Goal: Task Accomplishment & Management: Use online tool/utility

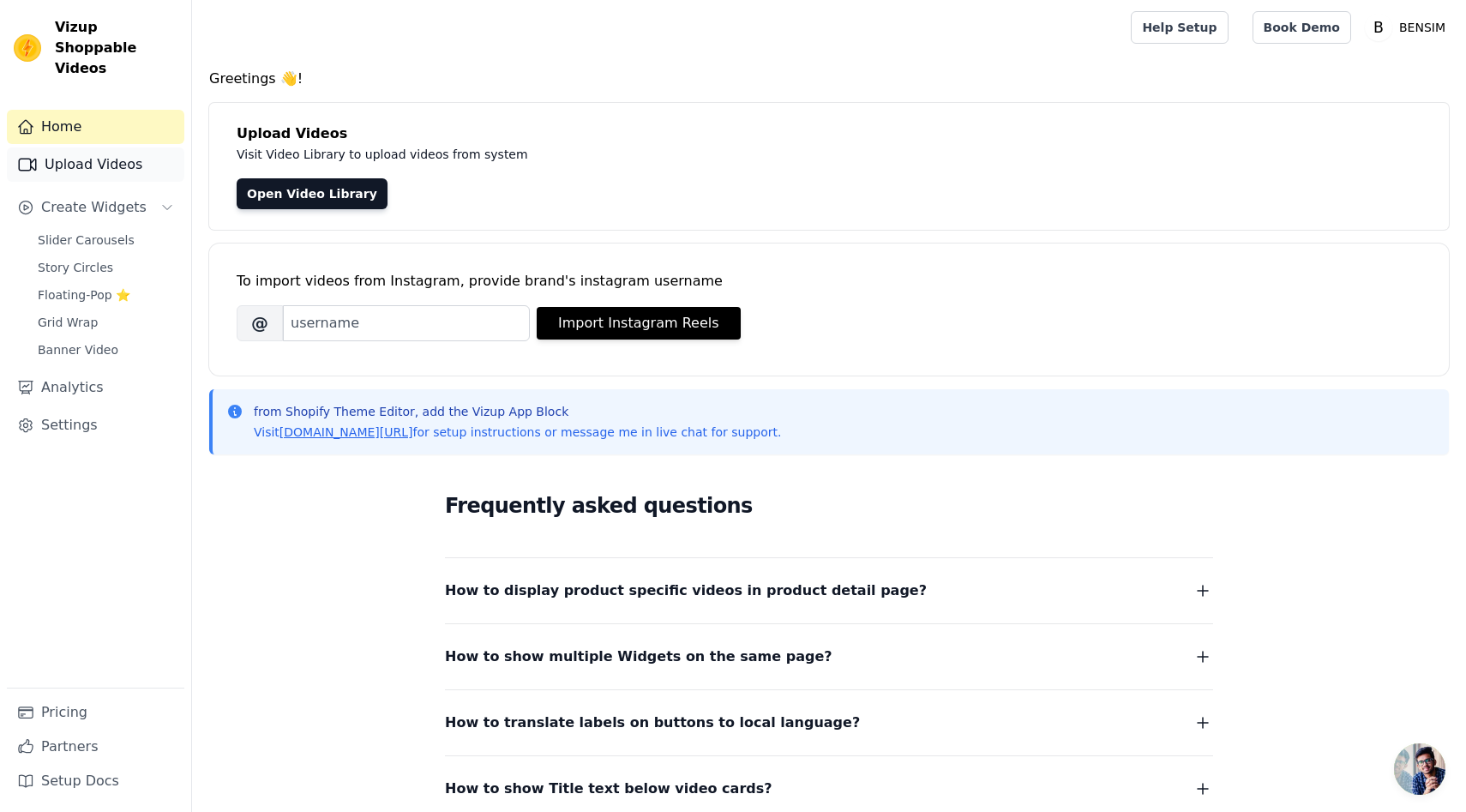
click at [142, 148] on link "Upload Videos" at bounding box center [96, 165] width 178 height 34
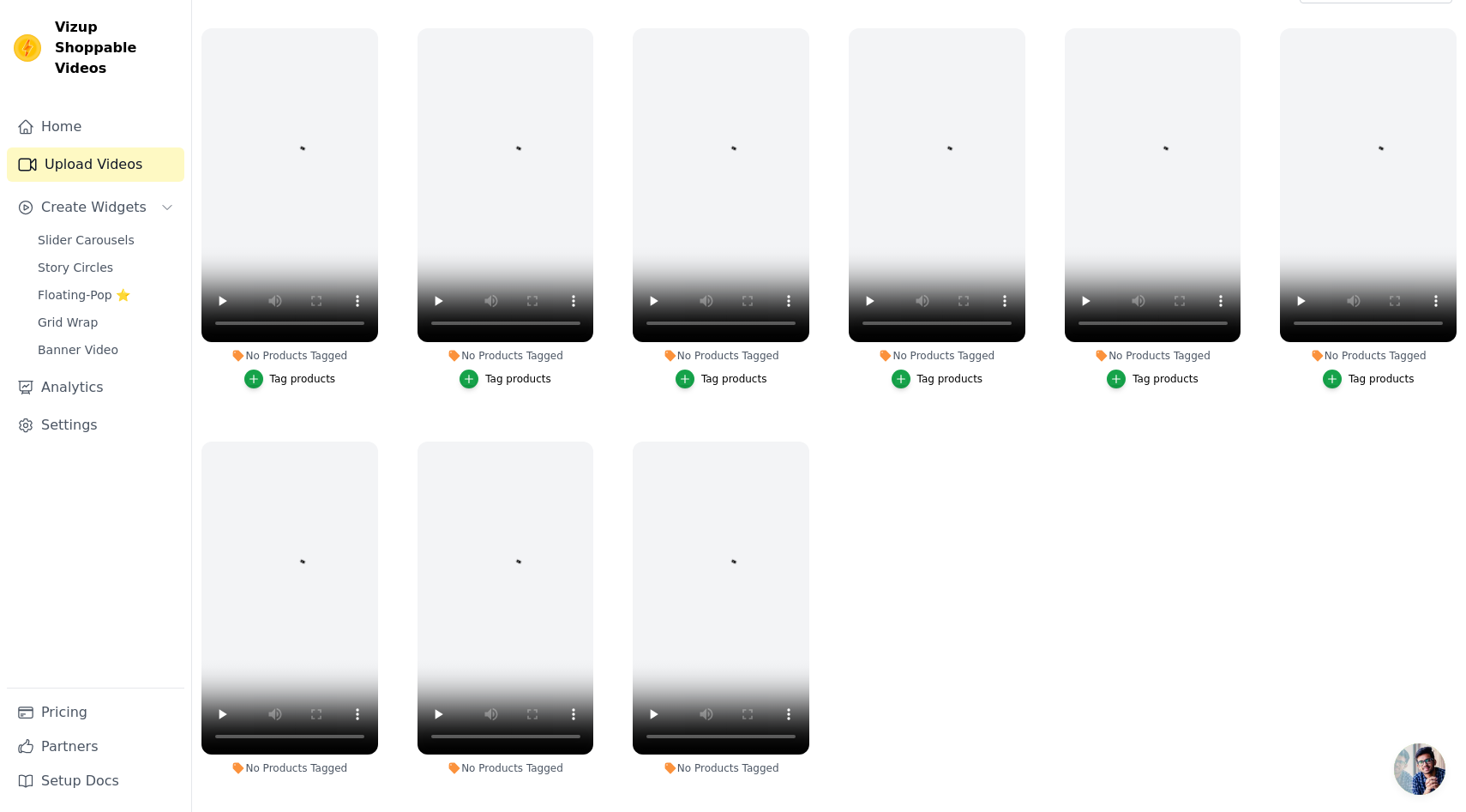
scroll to position [170, 0]
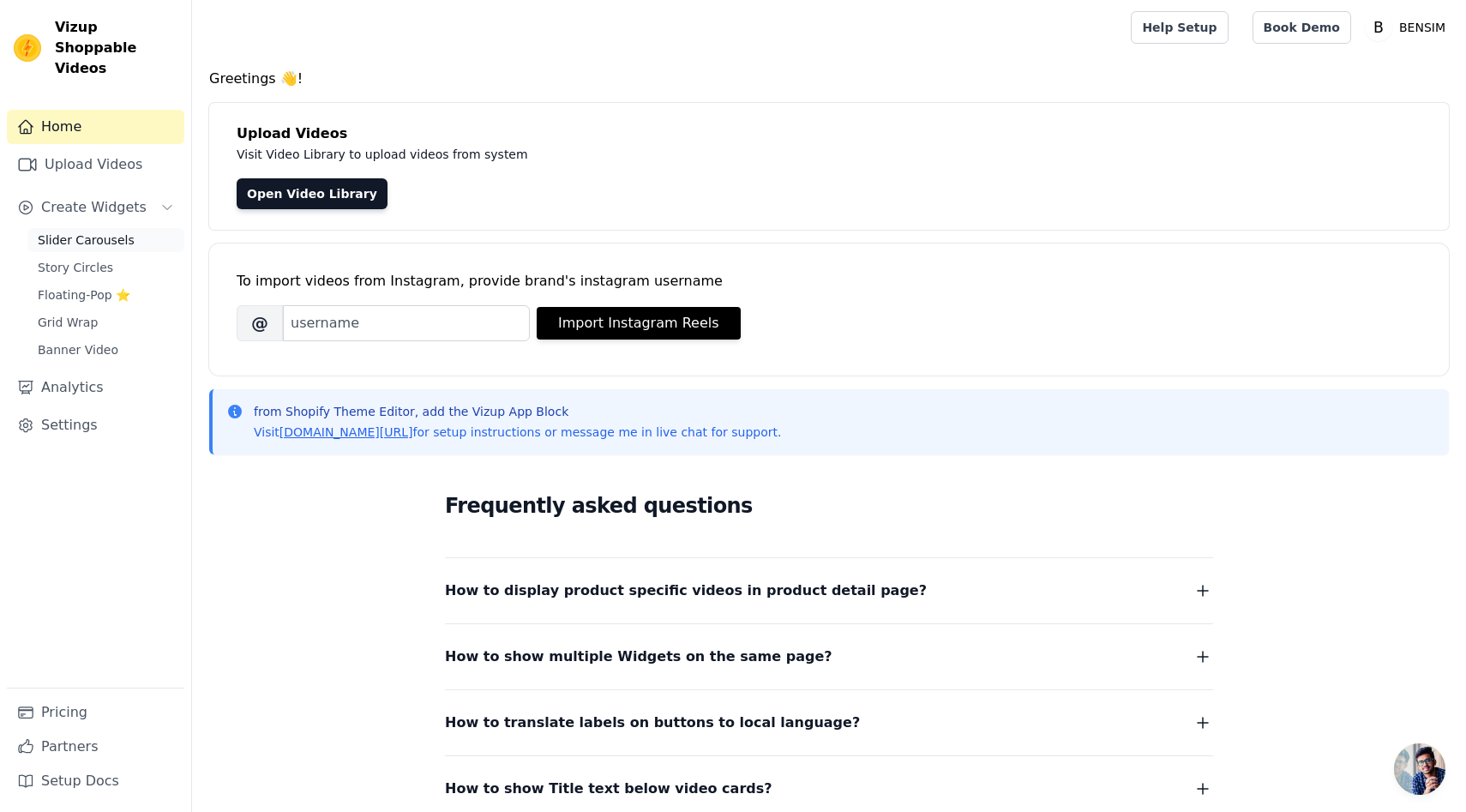
scroll to position [4, 0]
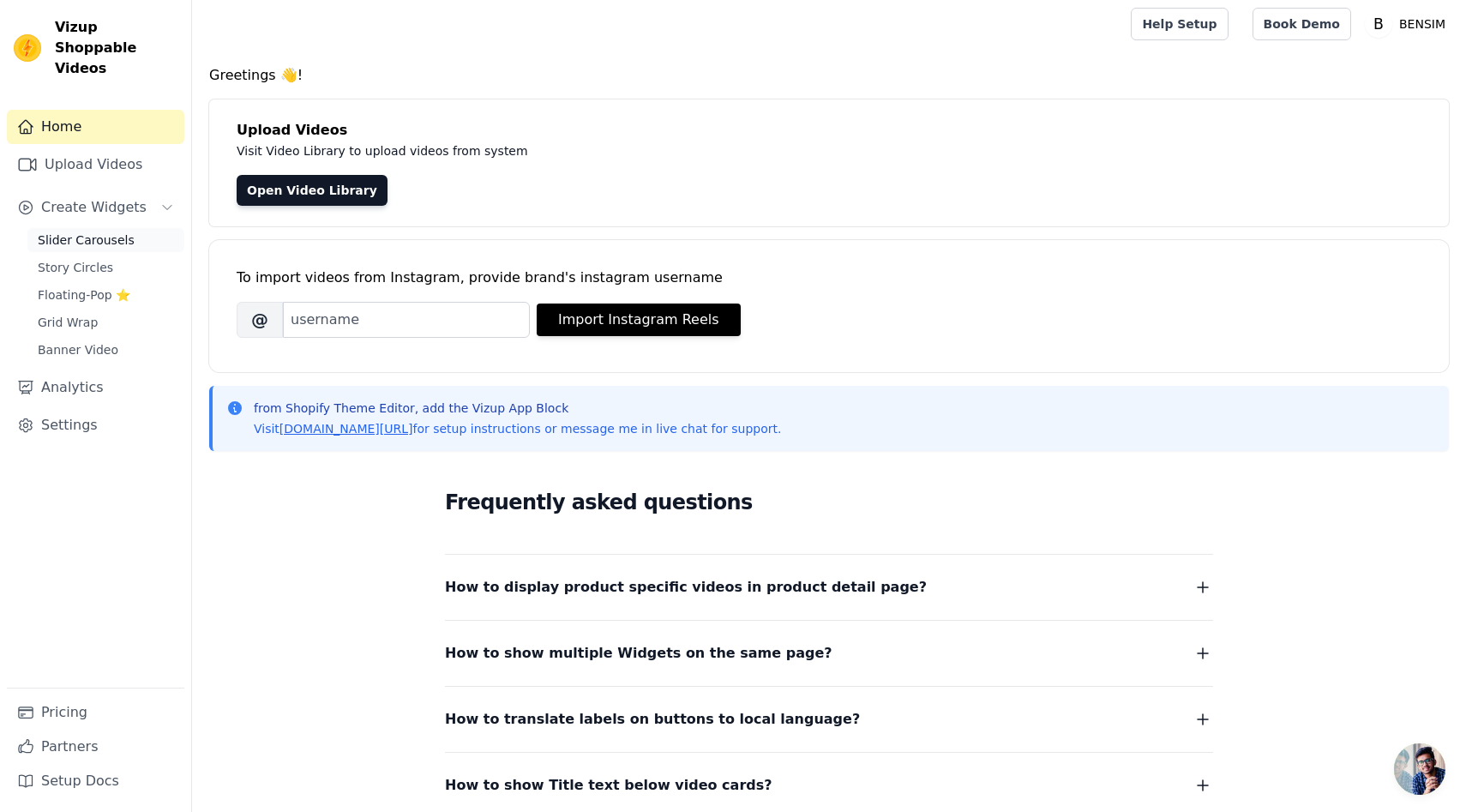
click at [90, 232] on span "Slider Carousels" at bounding box center [86, 240] width 96 height 17
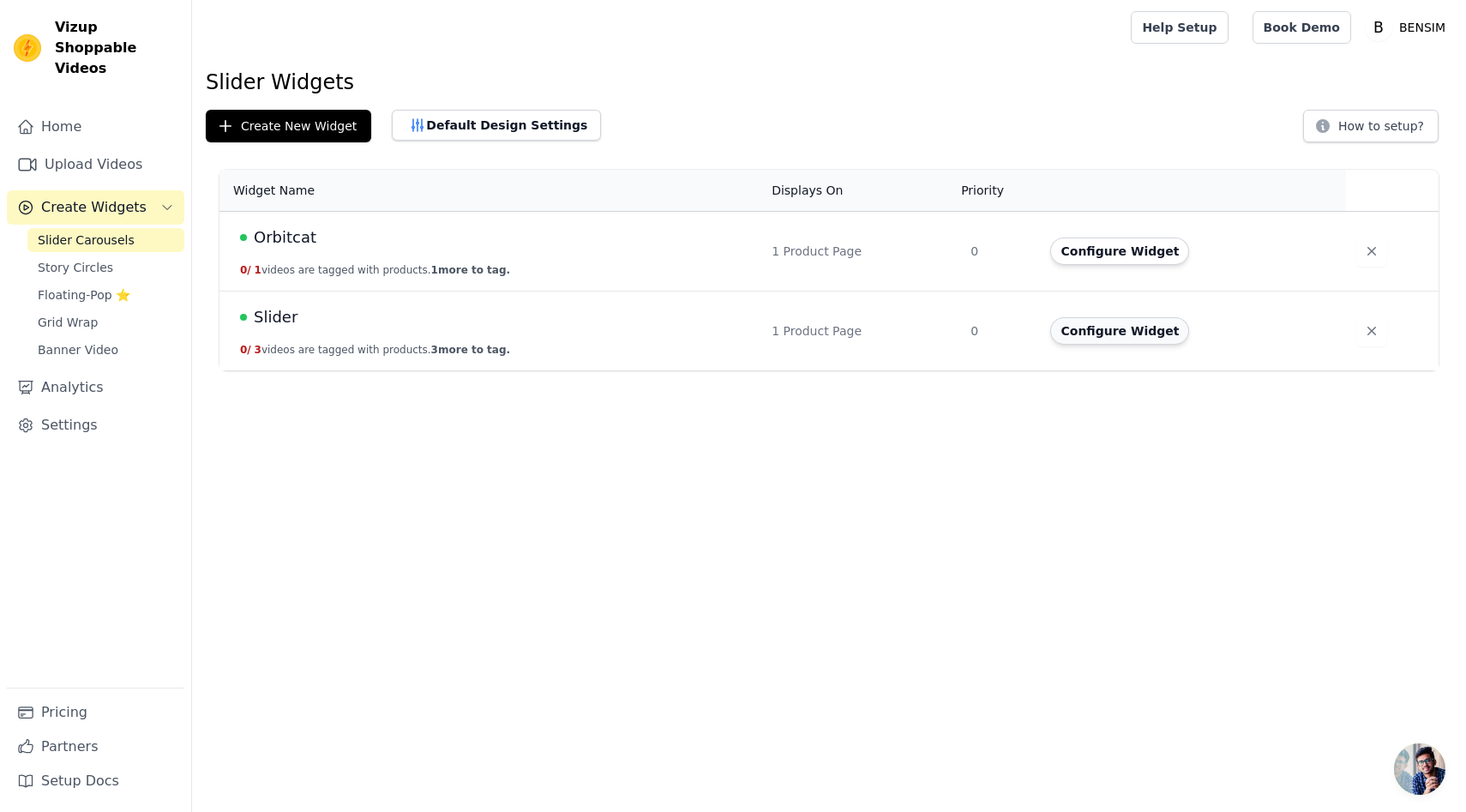
click at [1142, 333] on button "Configure Widget" at bounding box center [1120, 331] width 139 height 27
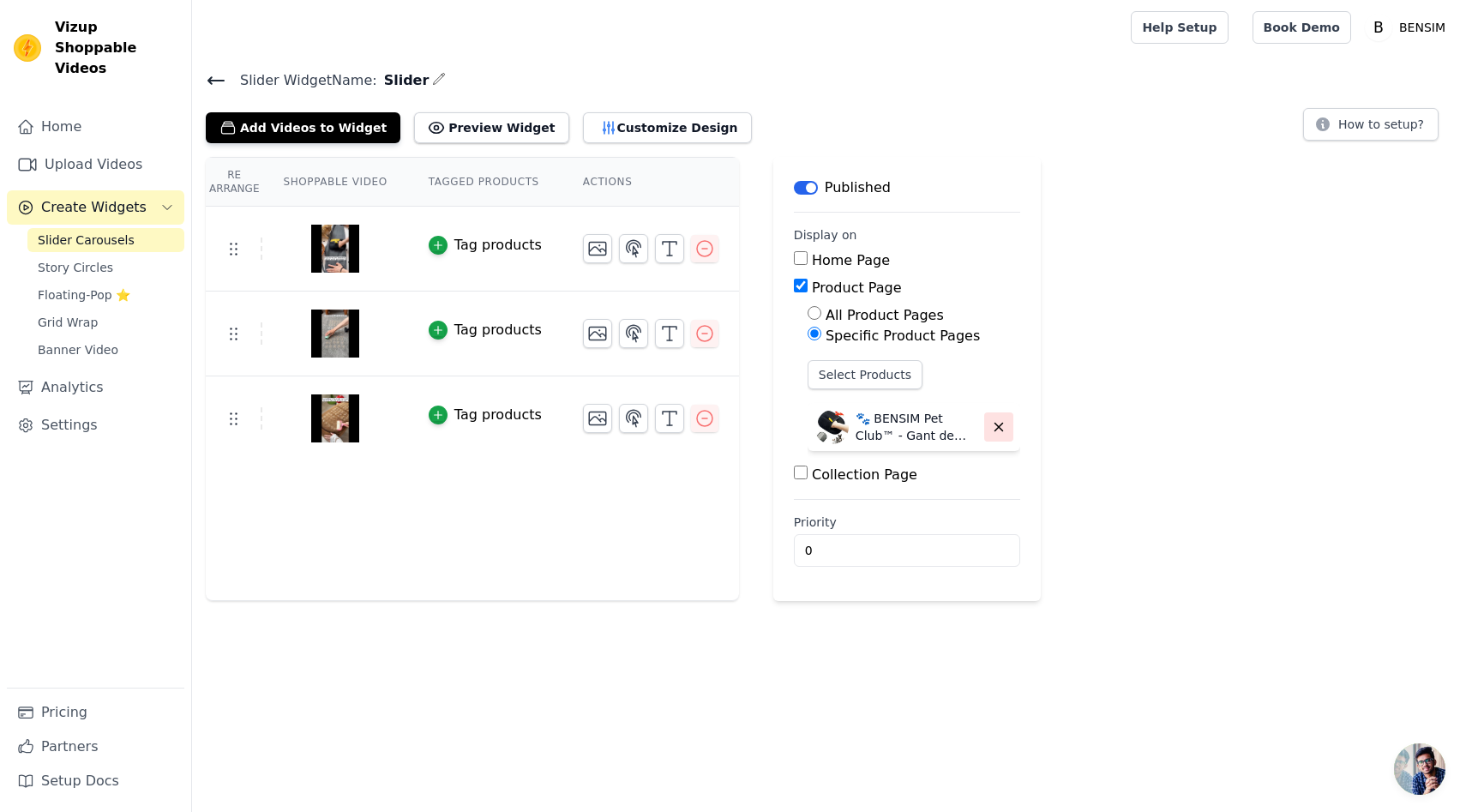
click at [991, 425] on icon "button" at bounding box center [998, 426] width 15 height 15
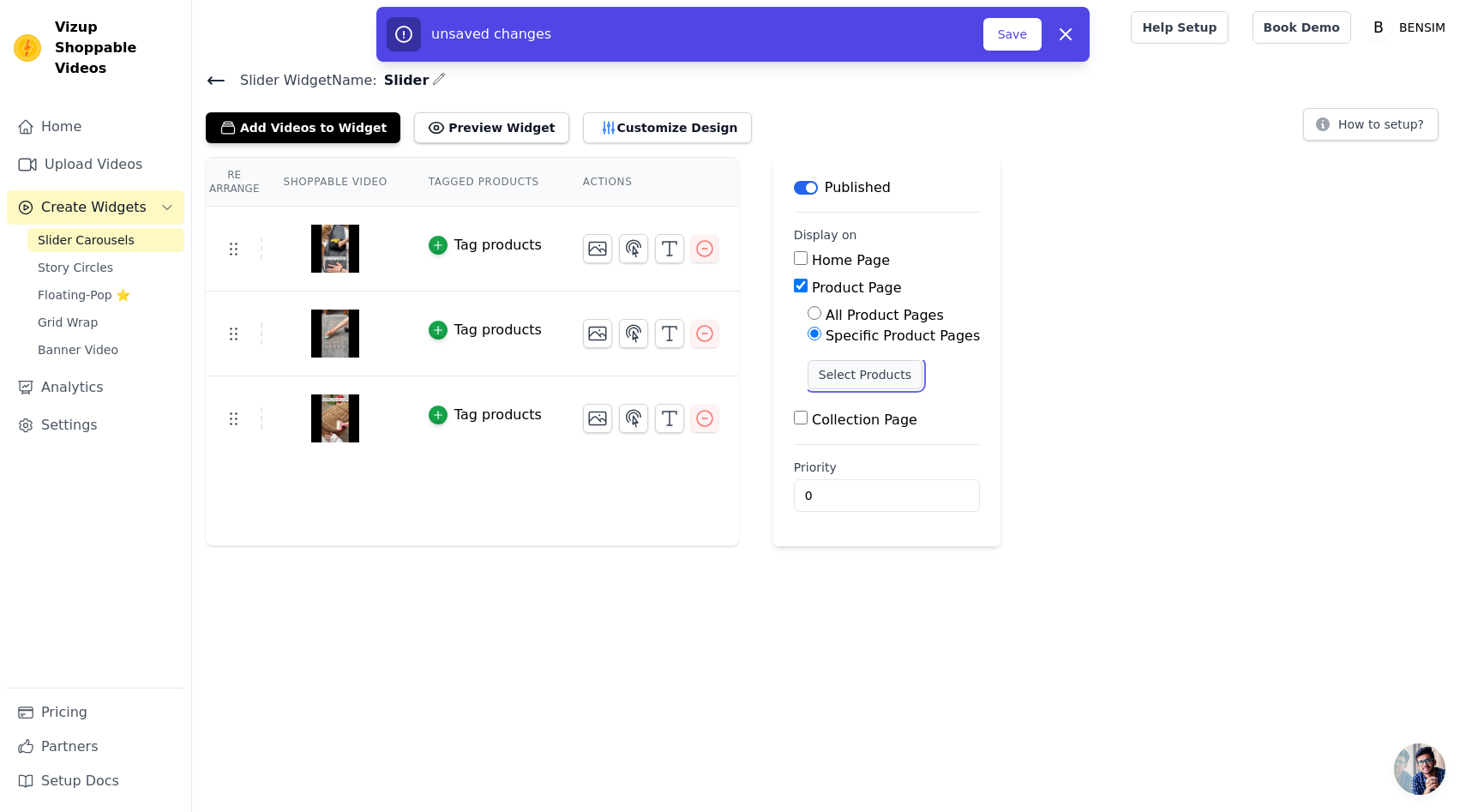
click at [888, 379] on button "Select Products" at bounding box center [865, 374] width 115 height 29
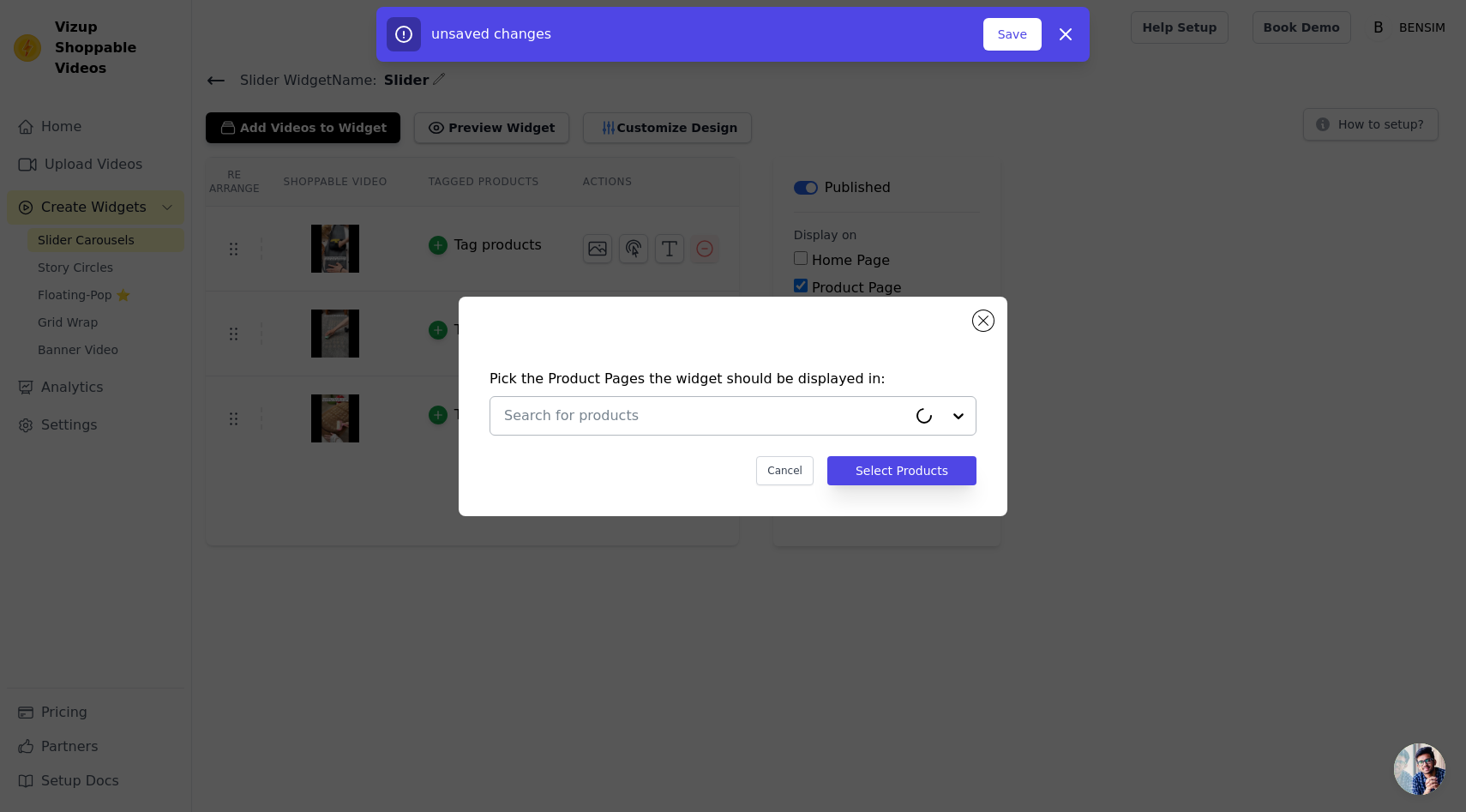
click at [903, 406] on input "text" at bounding box center [705, 415] width 403 height 21
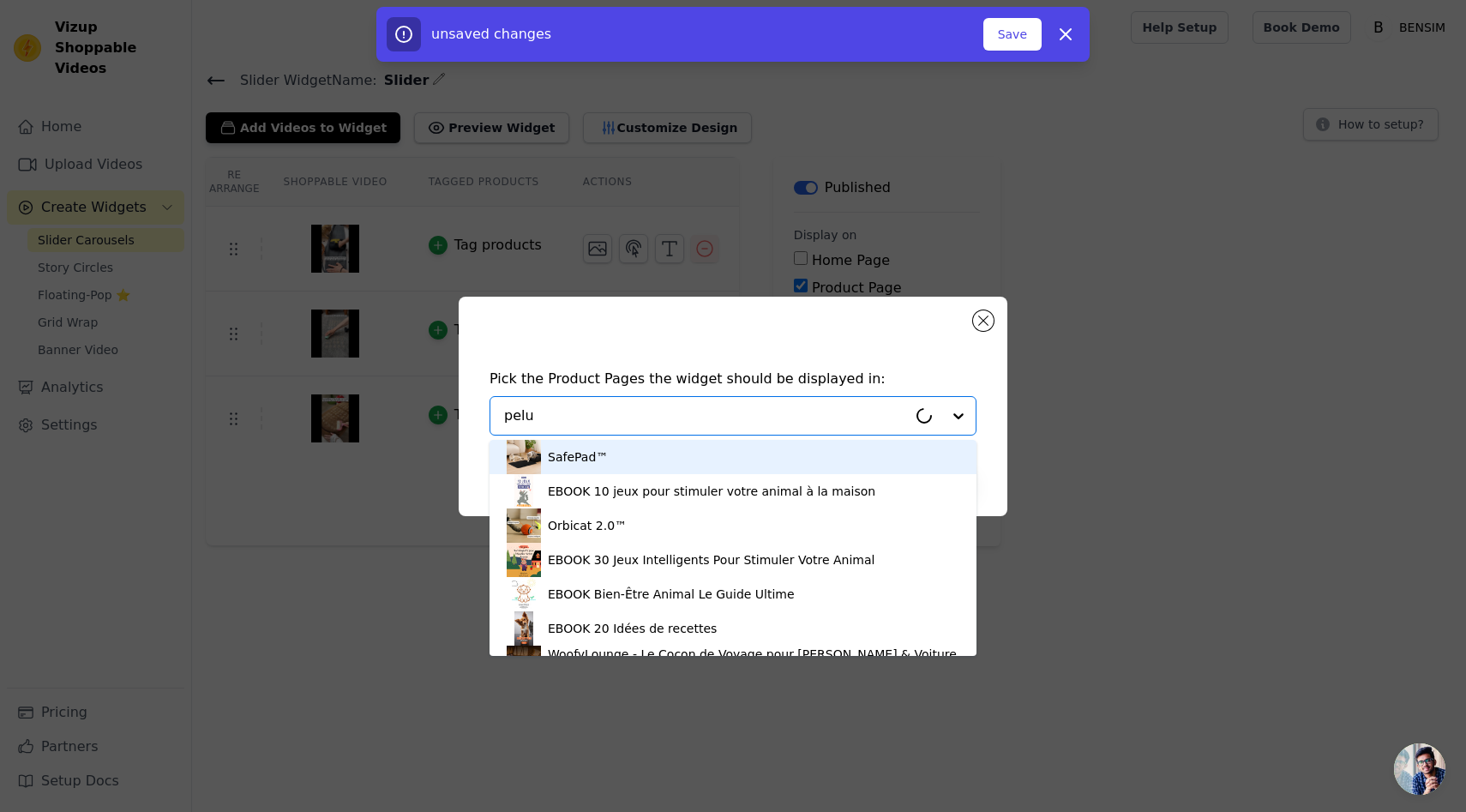
type input "peluc"
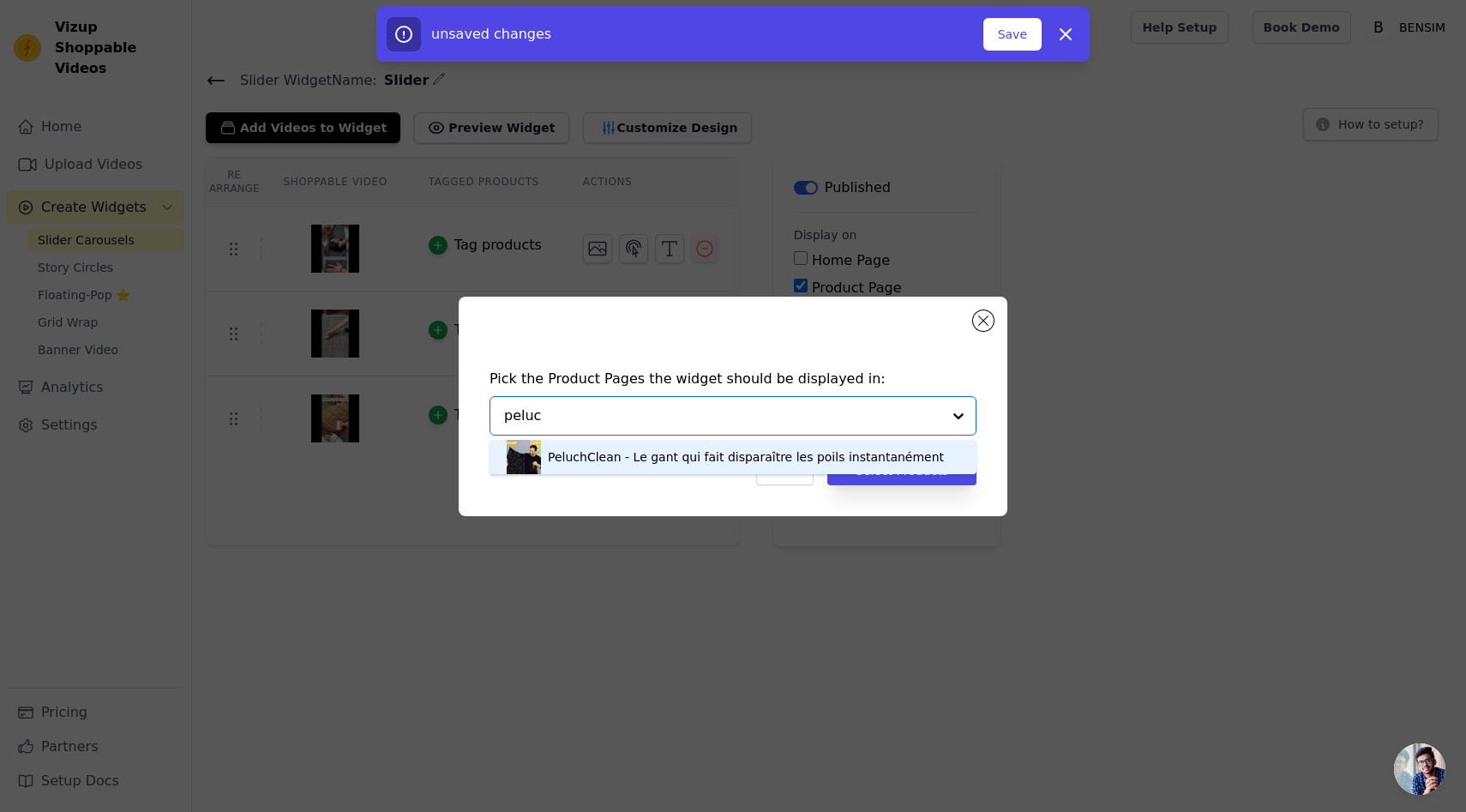
click at [791, 440] on div "PeluchClean - Le gant qui fait disparaître les poils instantanément" at bounding box center [733, 457] width 453 height 34
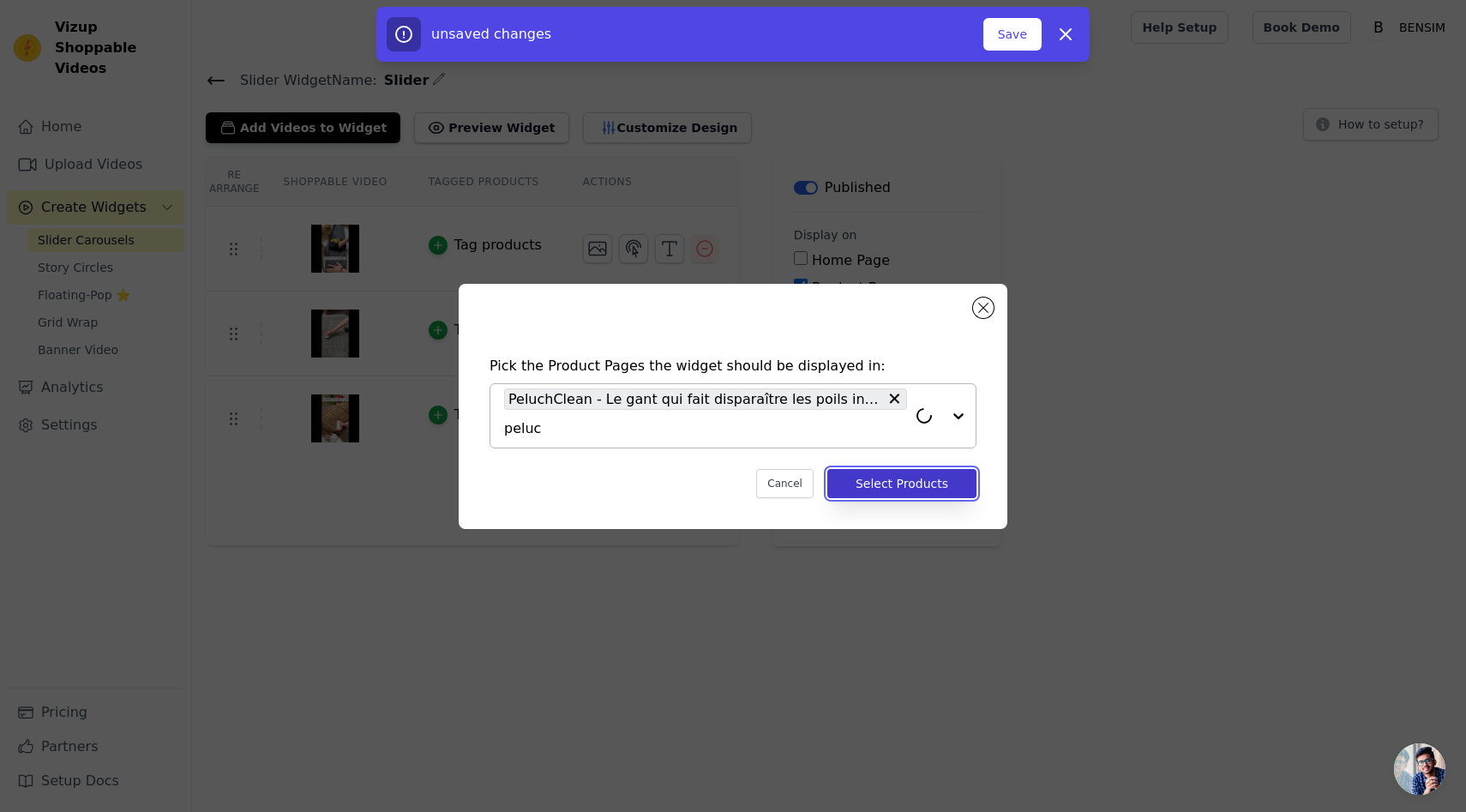
click at [905, 481] on button "Select Products" at bounding box center [902, 483] width 149 height 29
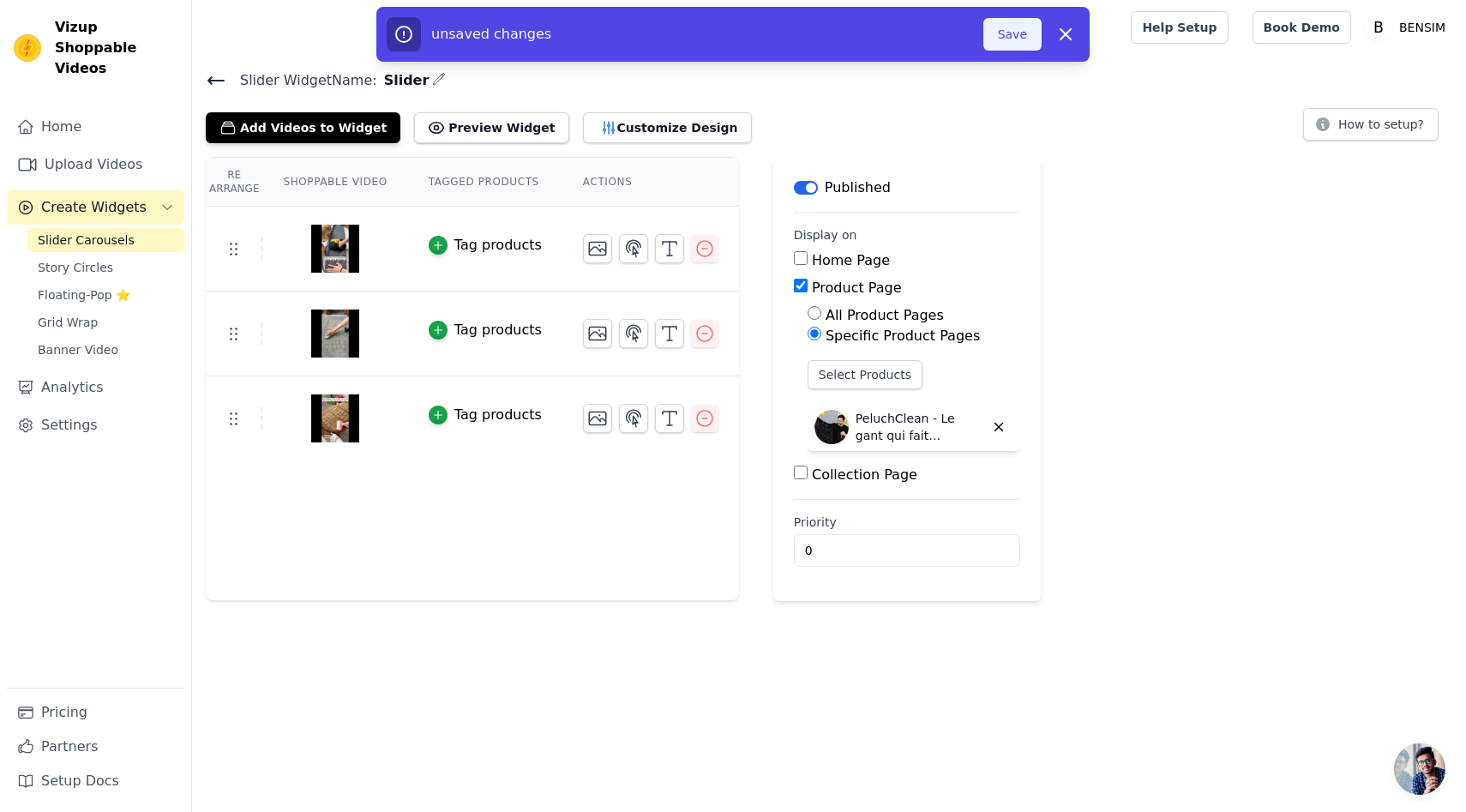
click at [1028, 33] on button "Save" at bounding box center [1012, 34] width 59 height 32
